Goal: Task Accomplishment & Management: Use online tool/utility

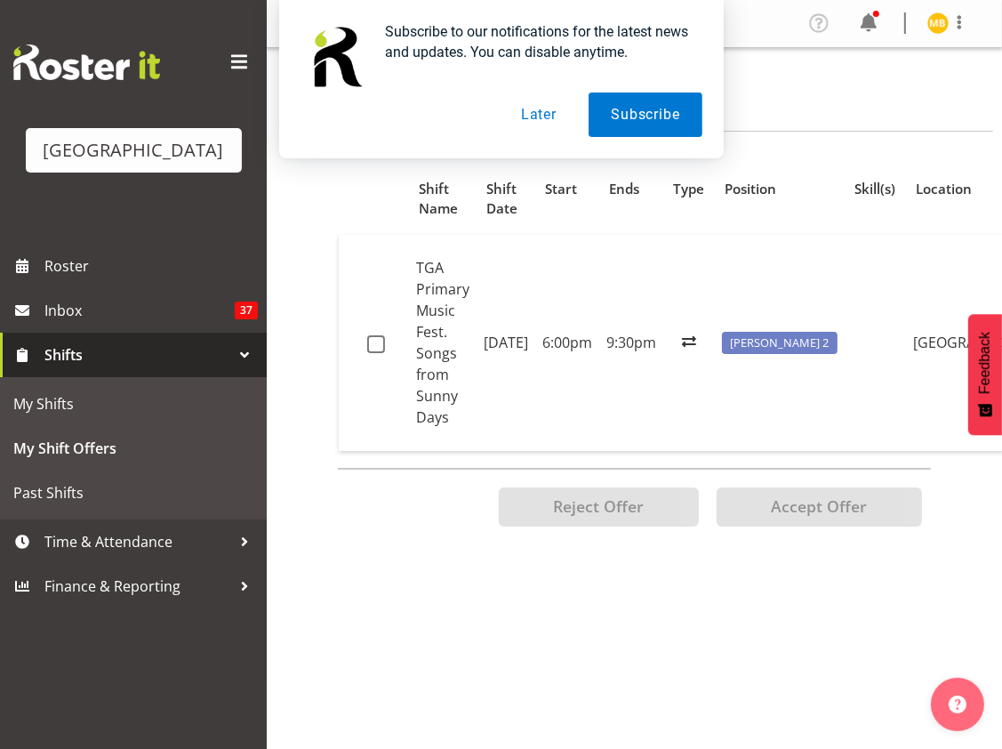
click at [373, 335] on span at bounding box center [376, 344] width 18 height 18
checkbox input "true"
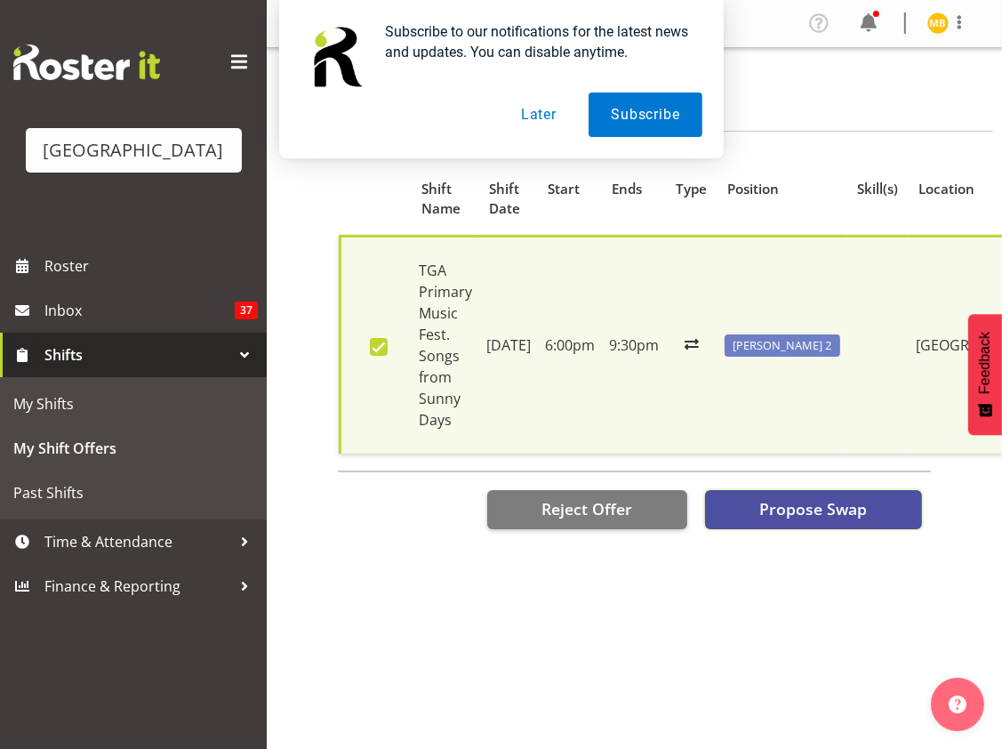
click at [776, 500] on span "Propose Swap" at bounding box center [814, 508] width 108 height 23
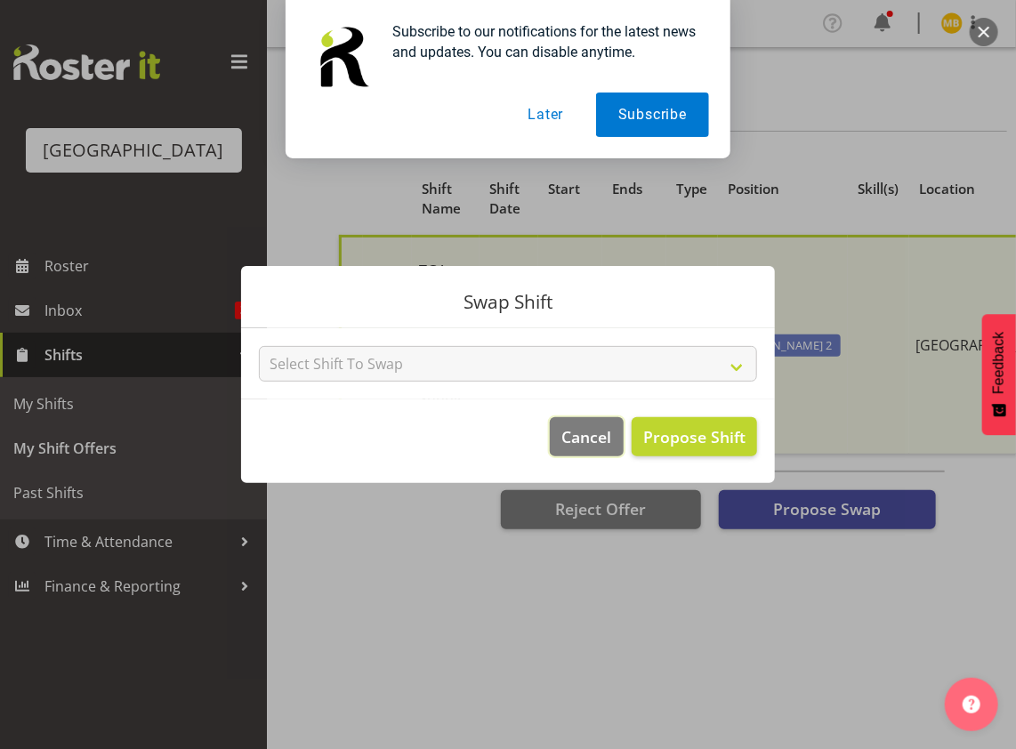
drag, startPoint x: 605, startPoint y: 437, endPoint x: 682, endPoint y: 430, distance: 77.7
click at [682, 430] on footer "Cancel Propose Shift" at bounding box center [508, 441] width 534 height 84
click at [683, 430] on span "Propose Shift" at bounding box center [694, 436] width 102 height 21
click at [551, 114] on button "Later" at bounding box center [545, 115] width 80 height 44
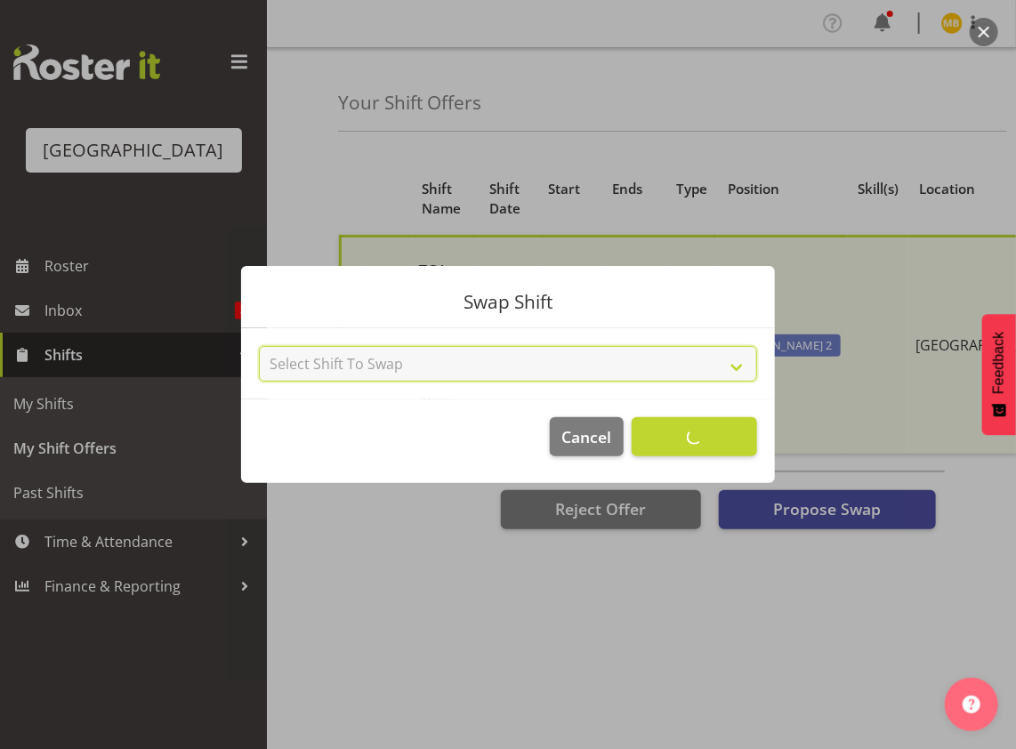
click at [739, 366] on select "Select Shift To Swap No Shift [PERSON_NAME] [DATE] - [DATE] (6:30pm until 10:30…" at bounding box center [508, 364] width 498 height 36
select select "0"
click at [259, 346] on select "Select Shift To Swap No Shift [PERSON_NAME] [DATE] - [DATE] (6:30pm until 10:30…" at bounding box center [508, 364] width 498 height 36
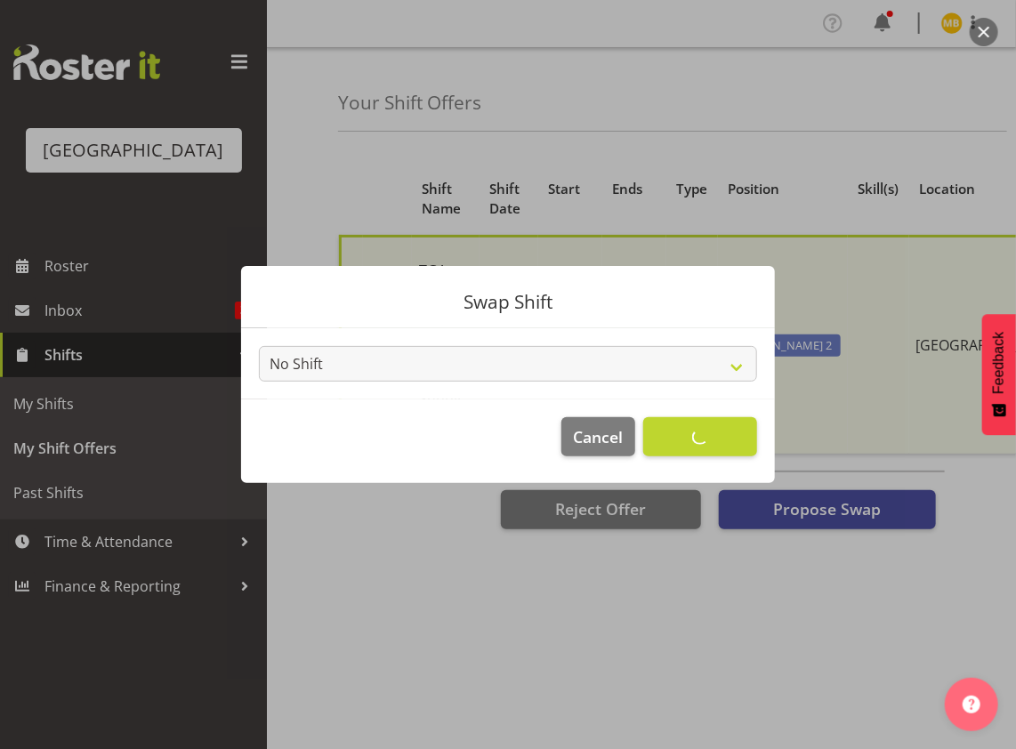
click at [711, 445] on footer "Cancel Accept Shift" at bounding box center [508, 441] width 534 height 84
click at [598, 443] on span "Cancel" at bounding box center [599, 436] width 50 height 23
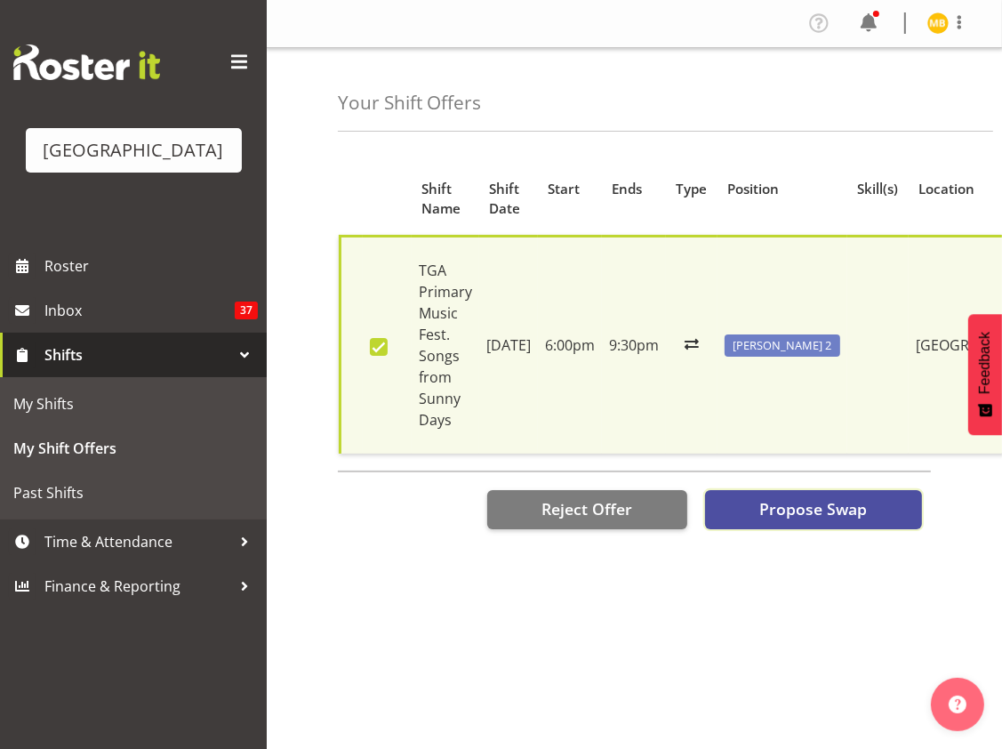
click at [800, 501] on span "Propose Swap" at bounding box center [814, 508] width 108 height 23
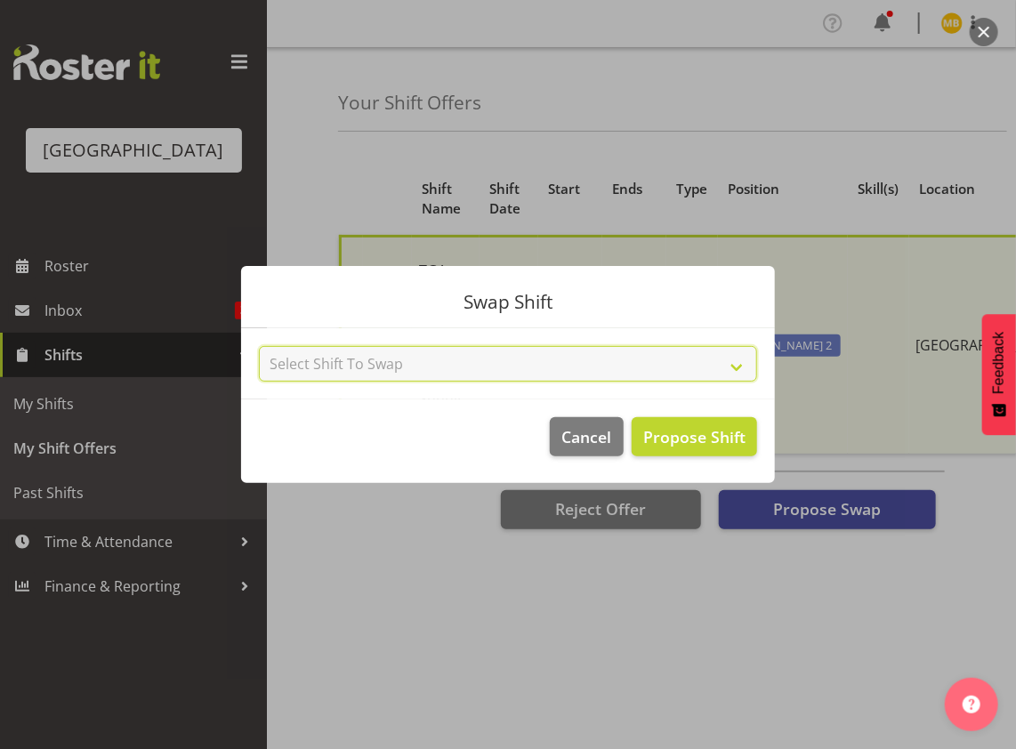
click at [680, 366] on select "Select Shift To Swap No Shift [PERSON_NAME] [DATE] - [DATE] (6:30pm until 10:30…" at bounding box center [508, 364] width 498 height 36
select select "0"
click at [259, 346] on select "Select Shift To Swap No Shift [PERSON_NAME] [DATE] - [DATE] (6:30pm until 10:30…" at bounding box center [508, 364] width 498 height 36
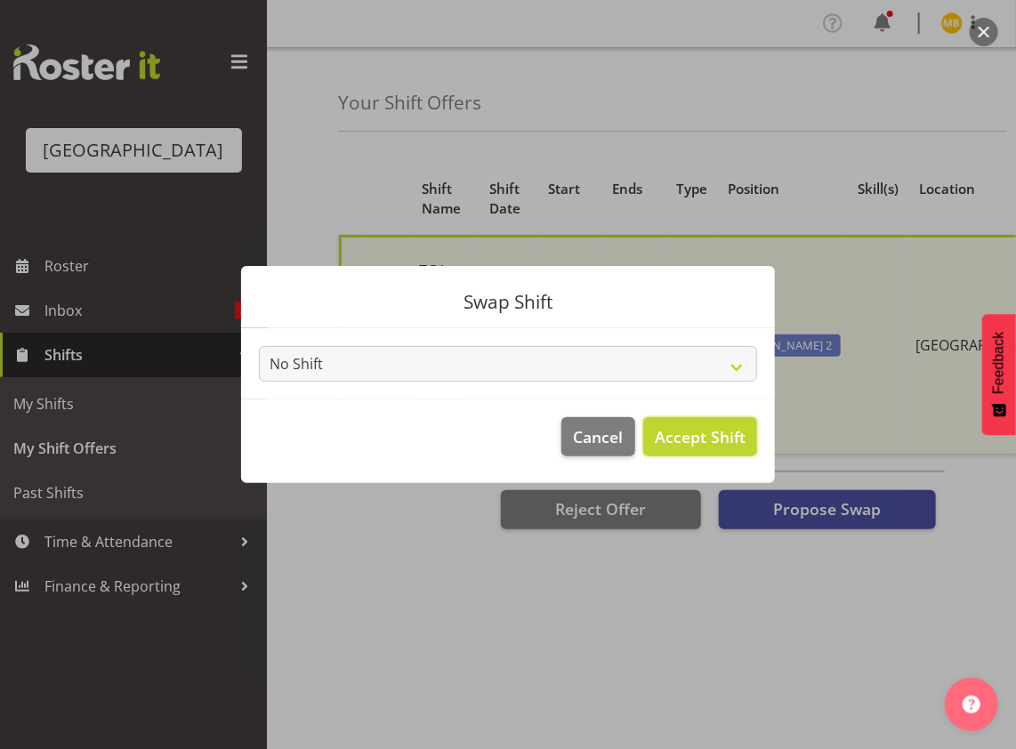
click at [734, 433] on span "Accept Shift" at bounding box center [700, 436] width 91 height 21
checkbox input "false"
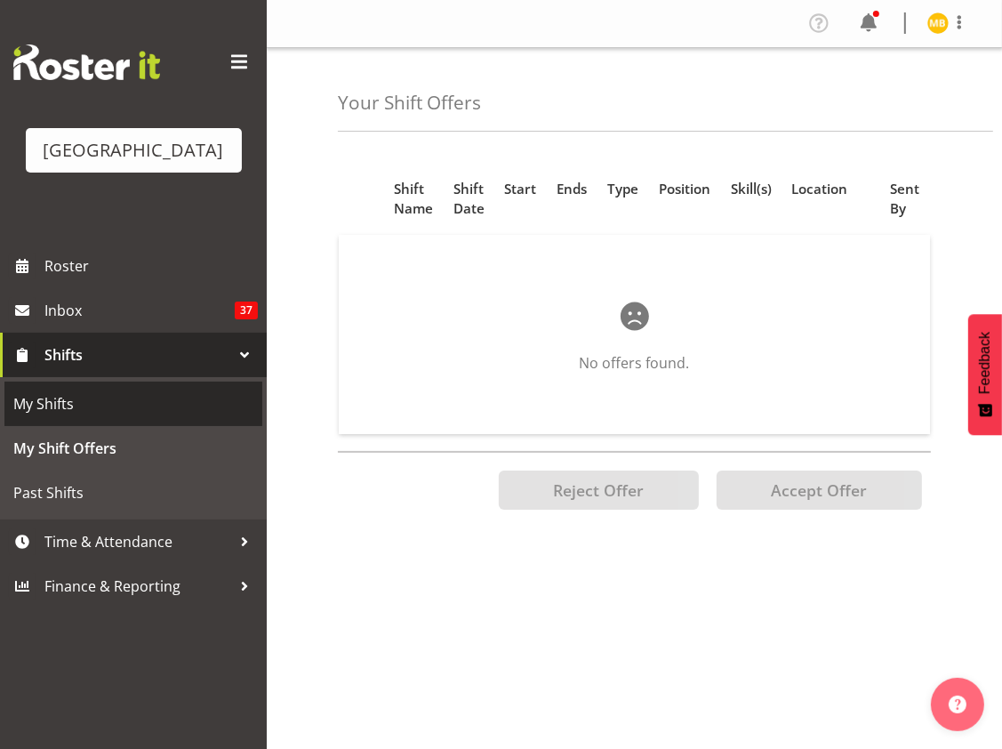
click at [125, 417] on span "My Shifts" at bounding box center [133, 403] width 240 height 27
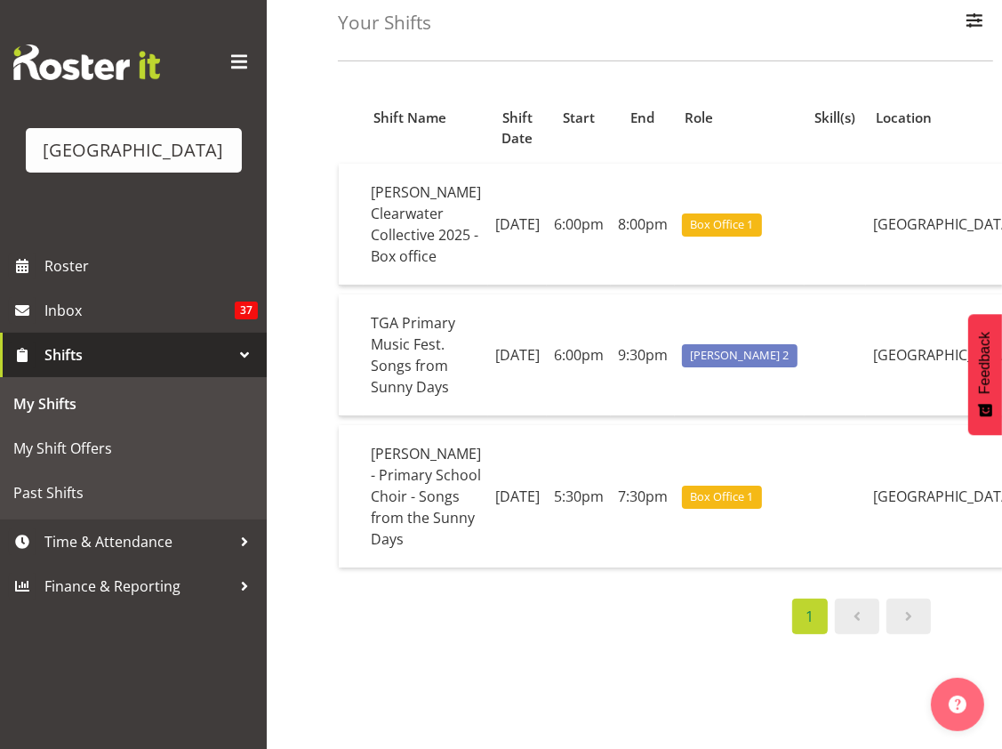
scroll to position [139, 0]
